Goal: Information Seeking & Learning: Understand process/instructions

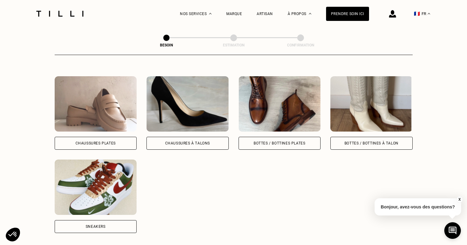
scroll to position [286, 0]
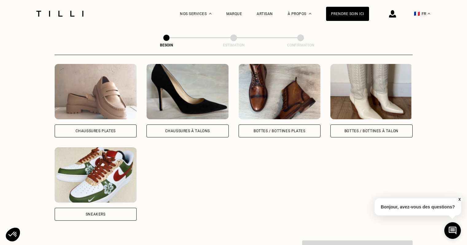
click at [118, 183] on img at bounding box center [96, 174] width 82 height 55
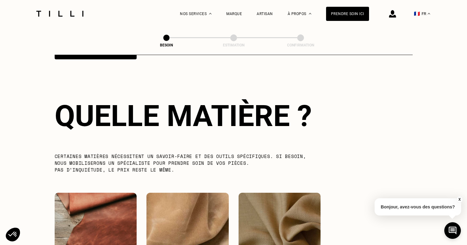
scroll to position [450, 0]
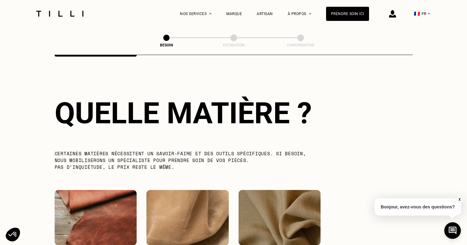
click at [118, 190] on img at bounding box center [96, 217] width 82 height 55
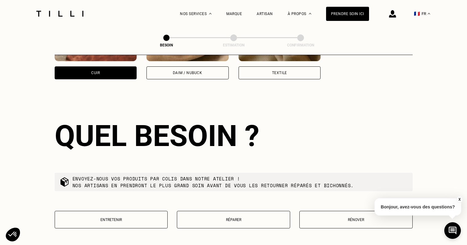
scroll to position [656, 0]
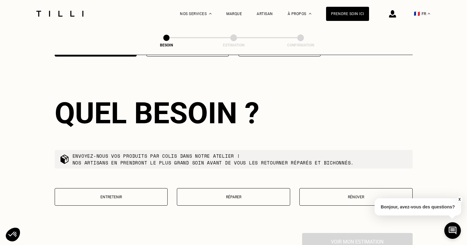
click at [118, 183] on div "Quel besoin ? Envoyez-nous vos produits par colis dans notre atelier ! Nos arti…" at bounding box center [234, 154] width 358 height 157
click at [261, 204] on div "Entretenir Réparer Rénover" at bounding box center [234, 200] width 358 height 25
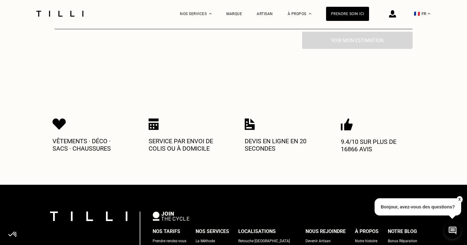
scroll to position [861, 0]
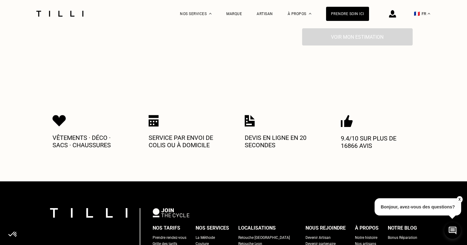
click at [256, 136] on p "Devis en ligne en 20 secondes" at bounding box center [282, 141] width 74 height 15
click at [251, 116] on img at bounding box center [250, 121] width 10 height 12
drag, startPoint x: 90, startPoint y: 135, endPoint x: 250, endPoint y: 118, distance: 161.1
click at [250, 118] on div "Vêtements · Déco · Sacs · Chaussures Service par envoi de colis ou à domicile D…" at bounding box center [233, 132] width 362 height 60
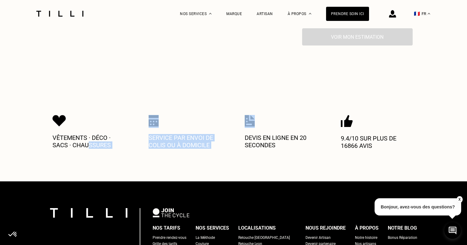
click at [99, 138] on p "Vêtements · Déco · Sacs · Chaussures" at bounding box center [89, 141] width 74 height 15
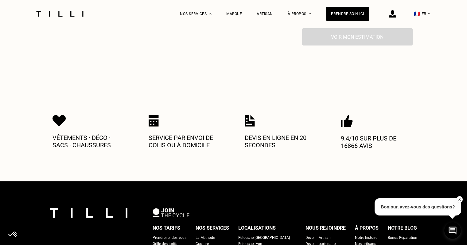
click at [347, 115] on img at bounding box center [347, 121] width 12 height 12
click at [358, 13] on div "Prendre soin ici" at bounding box center [347, 14] width 43 height 14
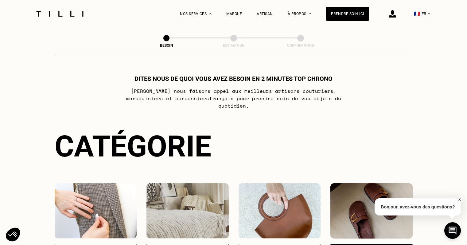
click at [388, 218] on div "X Bonjour, avez-vous des questions?" at bounding box center [417, 205] width 87 height 29
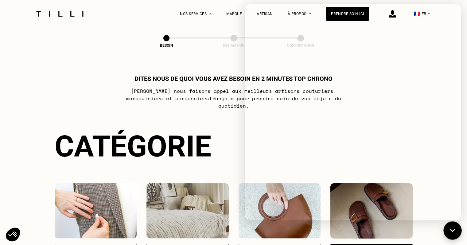
click at [452, 230] on icon at bounding box center [452, 230] width 5 height 3
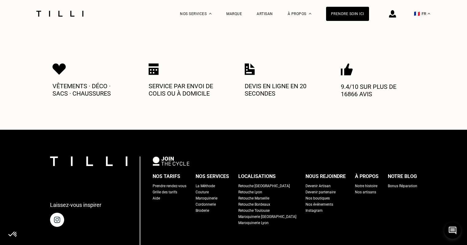
scroll to position [916, 0]
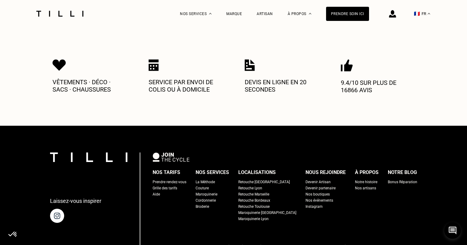
click at [177, 185] on div "Grille des tarifs" at bounding box center [165, 188] width 25 height 6
select select "FR"
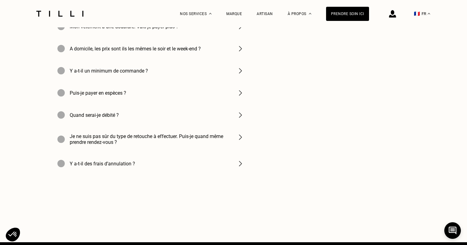
scroll to position [941, 0]
